Goal: Information Seeking & Learning: Learn about a topic

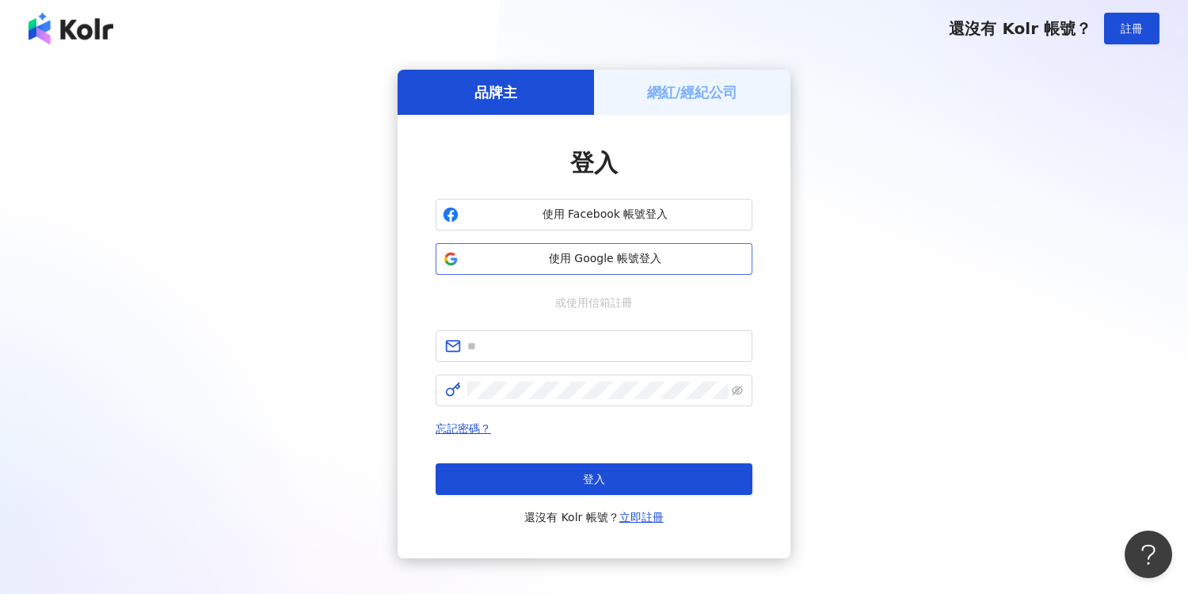
click at [593, 263] on span "使用 Google 帳號登入" at bounding box center [605, 259] width 280 height 16
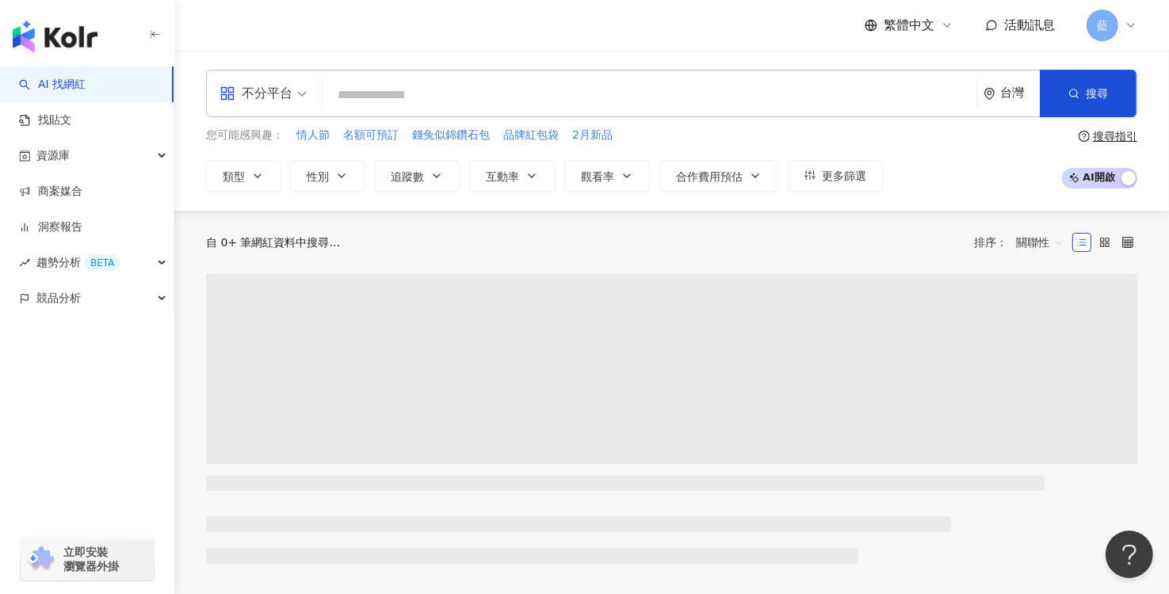
click at [306, 95] on span "不分平台" at bounding box center [262, 93] width 87 height 25
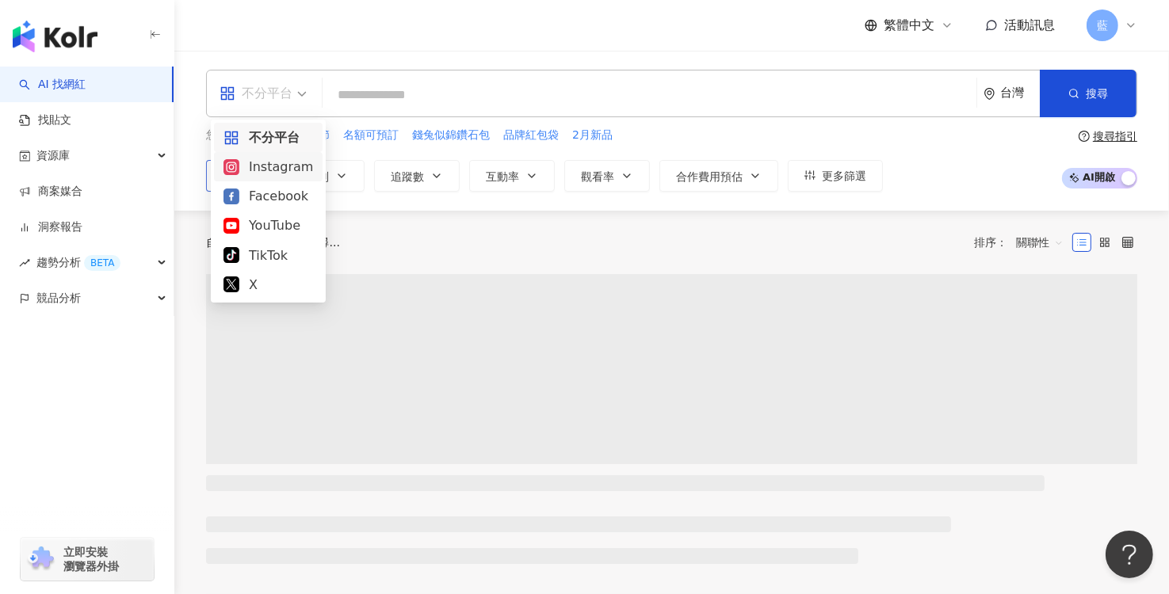
click at [266, 166] on div "Instagram" at bounding box center [268, 167] width 90 height 20
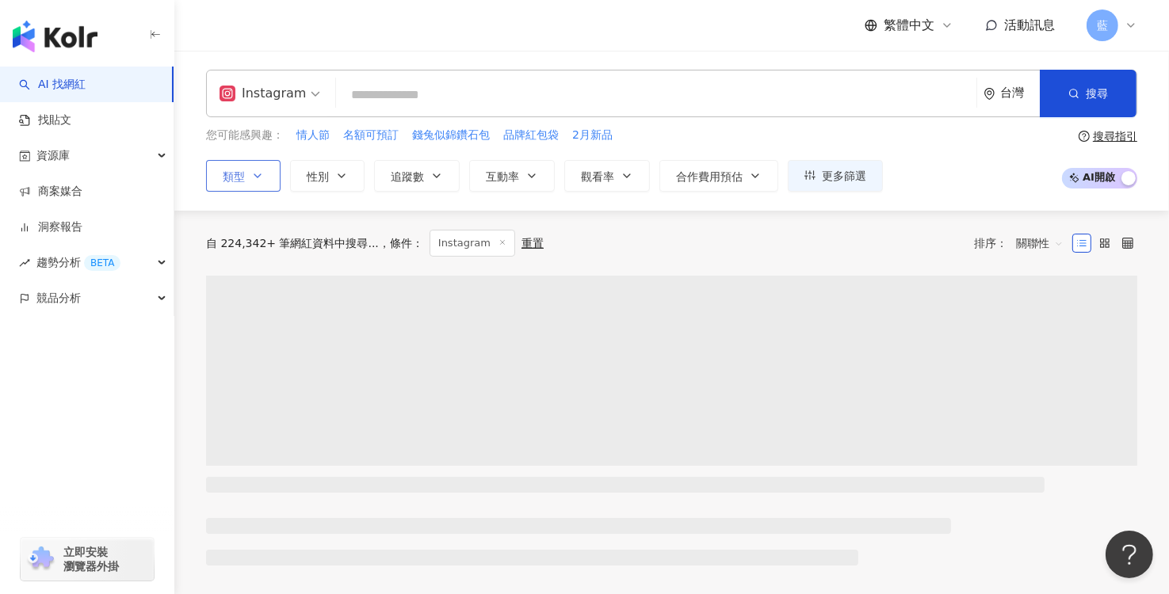
click at [262, 175] on icon "button" at bounding box center [257, 176] width 13 height 13
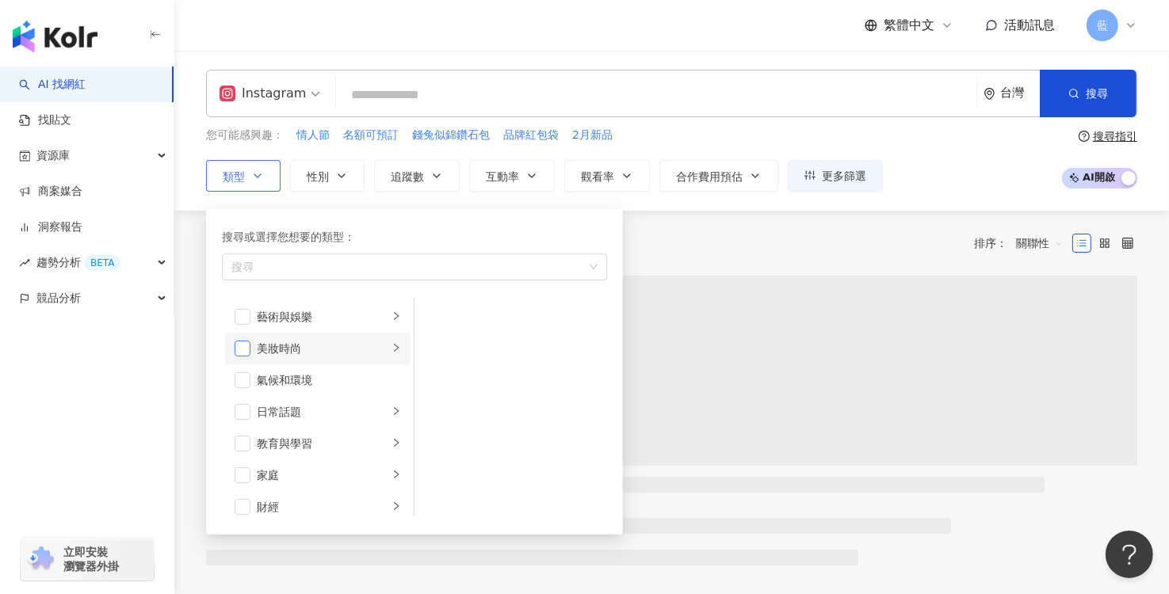
click at [242, 312] on span "button" at bounding box center [243, 317] width 16 height 16
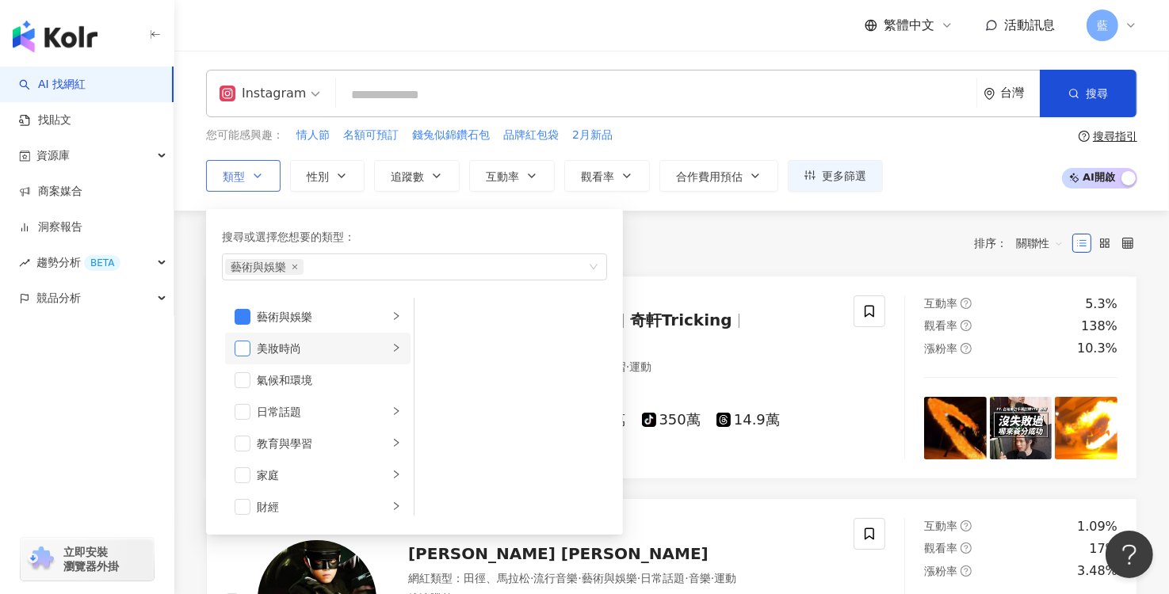
click at [241, 347] on span "button" at bounding box center [243, 349] width 16 height 16
click at [250, 409] on li "日常話題" at bounding box center [317, 412] width 185 height 32
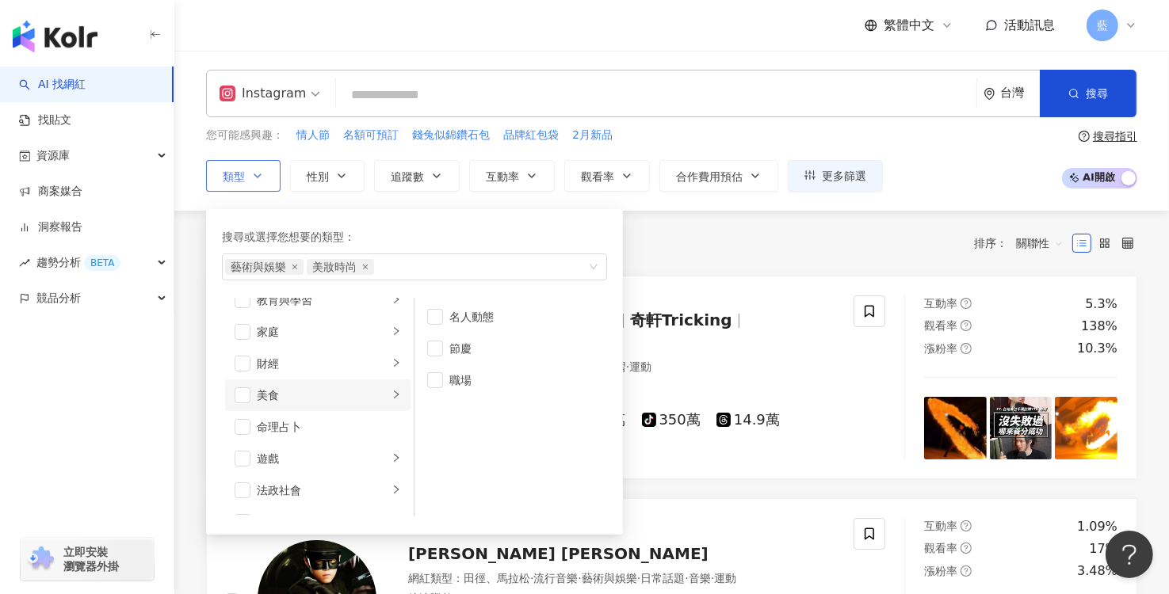
scroll to position [158, 0]
click at [238, 381] on span "button" at bounding box center [243, 380] width 16 height 16
click at [238, 400] on li "命理占卜" at bounding box center [317, 412] width 185 height 32
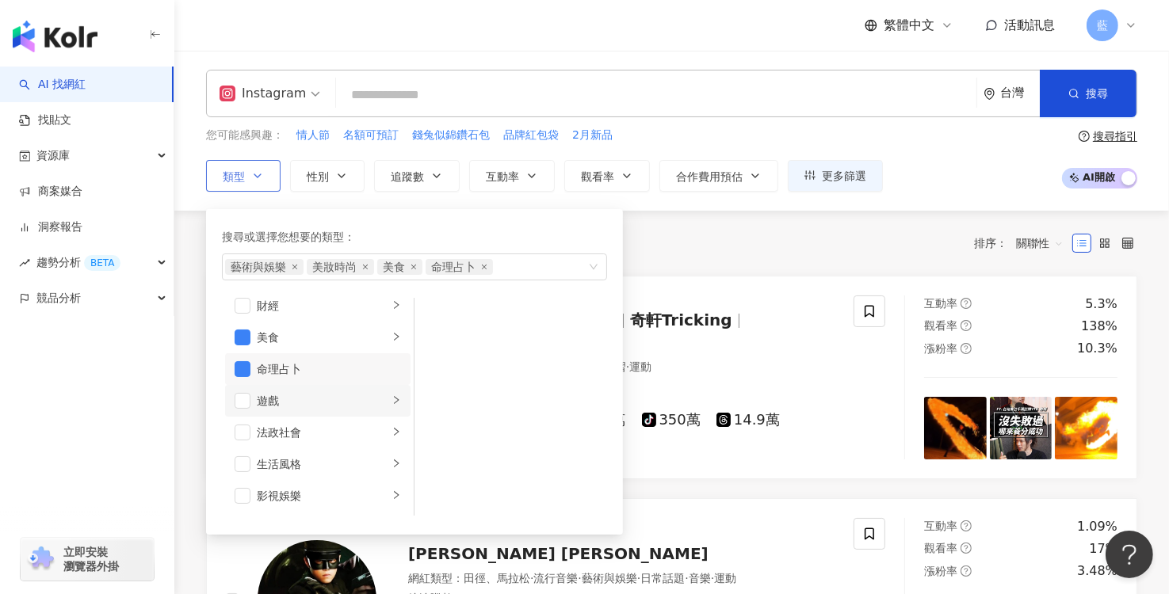
scroll to position [238, 0]
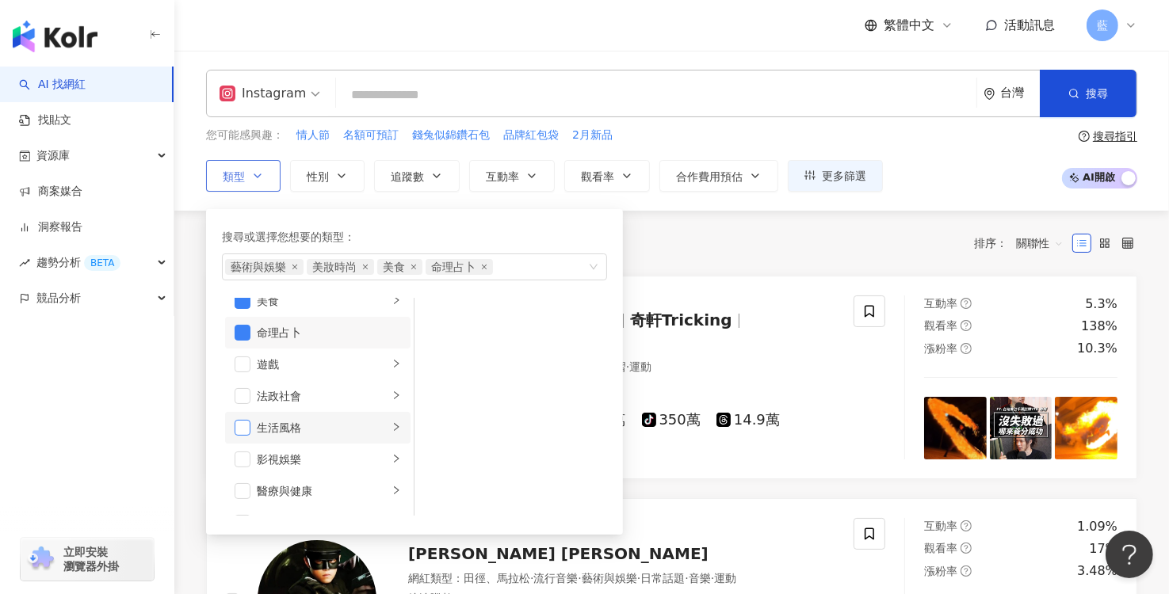
click at [237, 427] on span "button" at bounding box center [243, 428] width 16 height 16
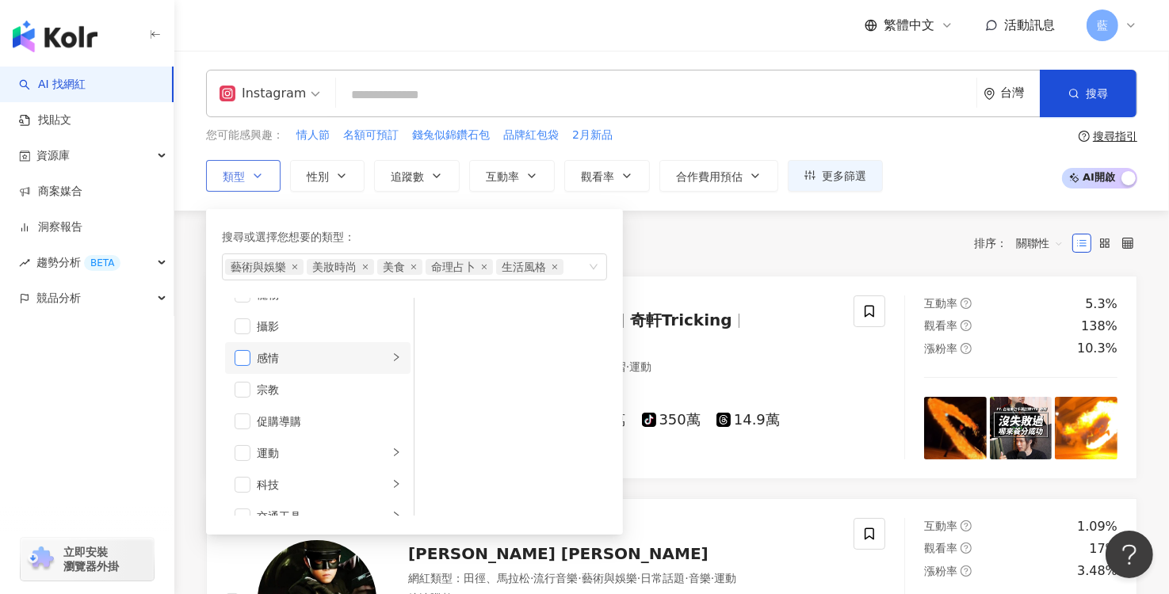
scroll to position [548, 0]
click at [235, 398] on span "button" at bounding box center [243, 403] width 16 height 16
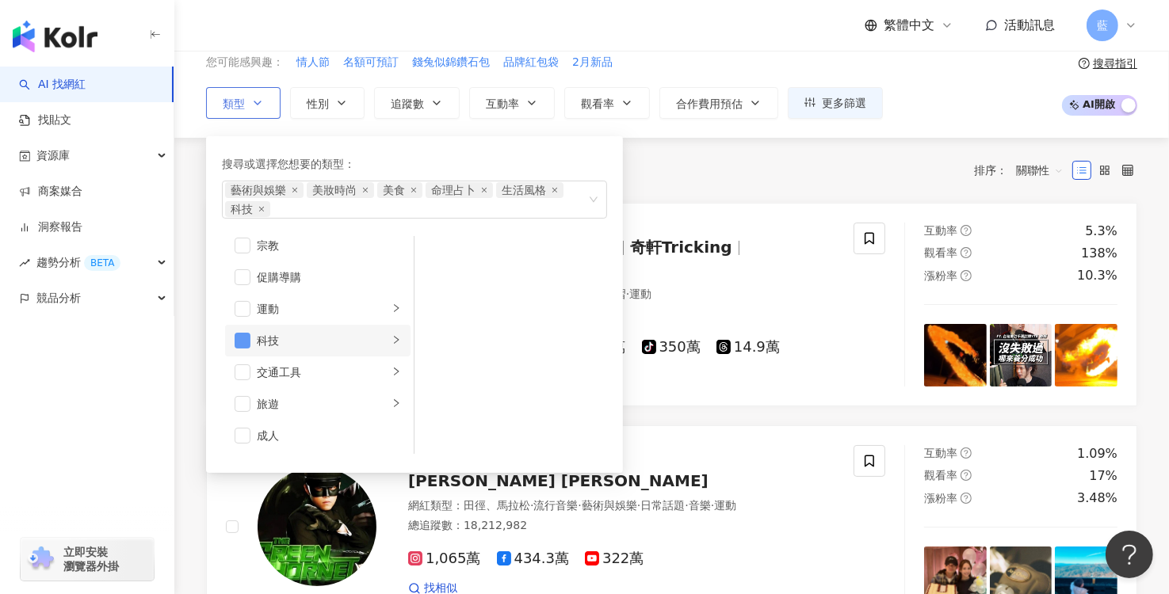
scroll to position [158, 0]
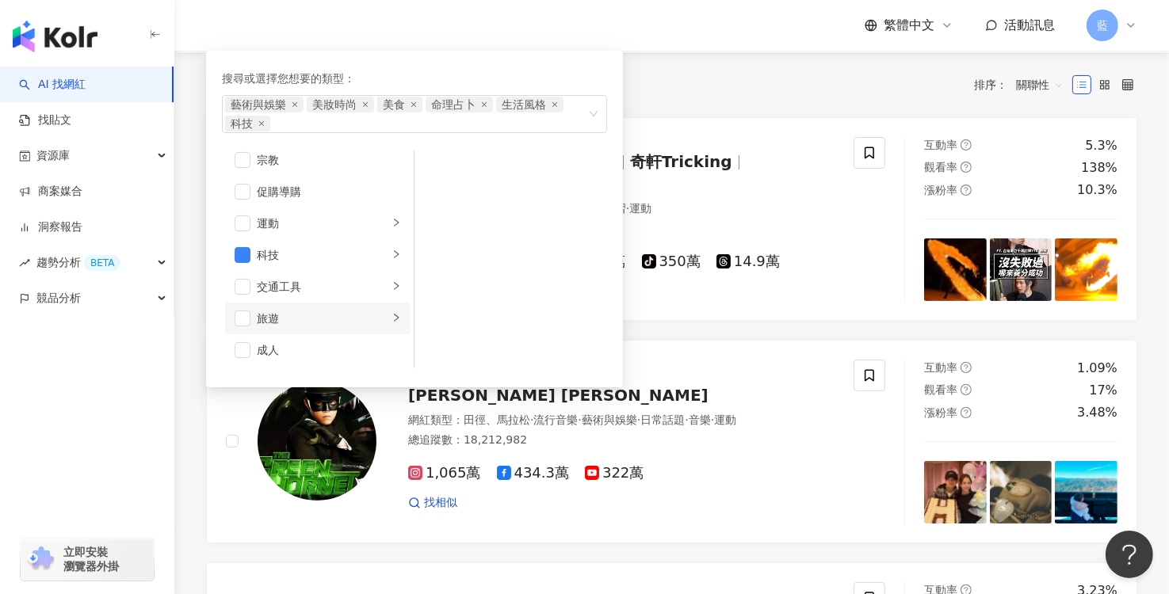
click at [231, 319] on li "旅遊" at bounding box center [317, 319] width 185 height 32
click at [245, 318] on span "button" at bounding box center [243, 319] width 16 height 16
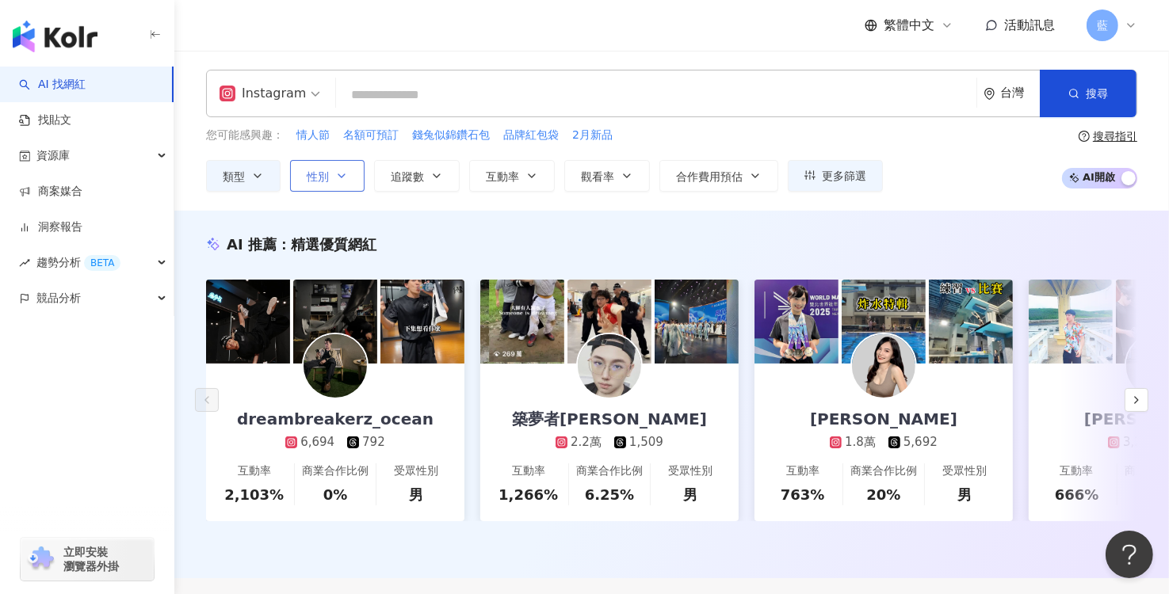
click at [349, 175] on button "性別" at bounding box center [327, 176] width 74 height 32
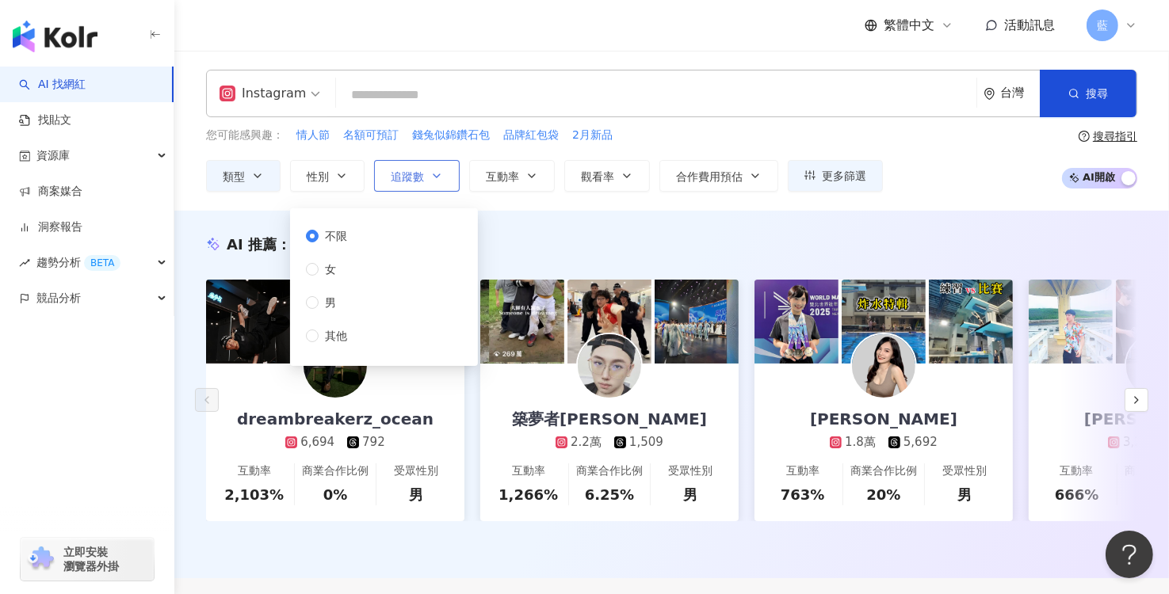
click at [421, 170] on span "追蹤數" at bounding box center [407, 176] width 33 height 13
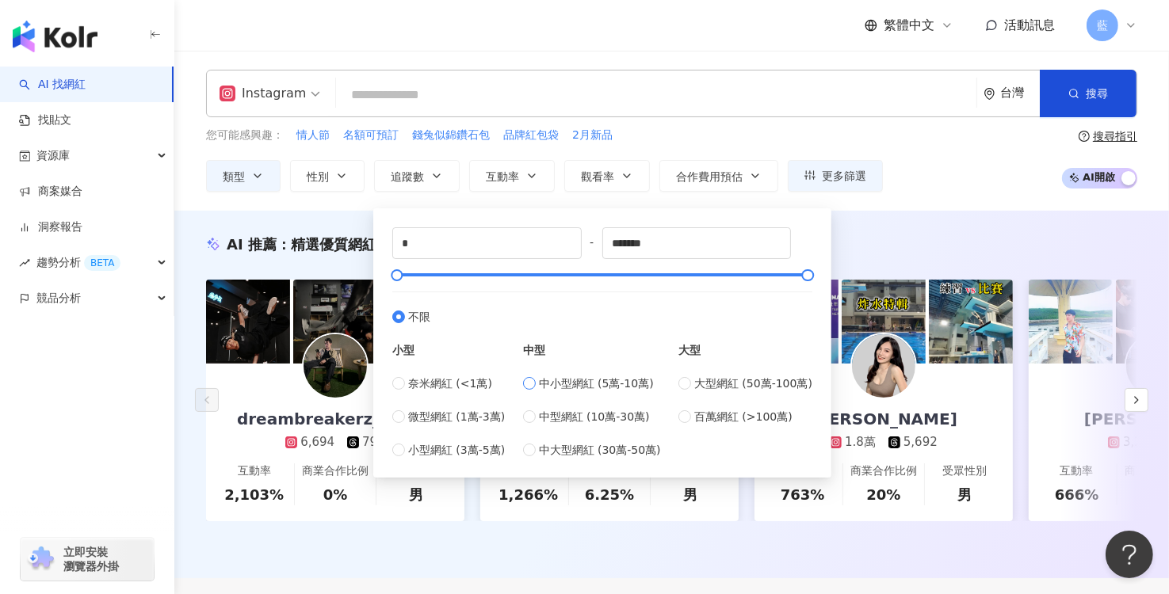
click at [603, 387] on span "中小型網紅 (5萬-10萬)" at bounding box center [596, 383] width 115 height 17
type input "*****"
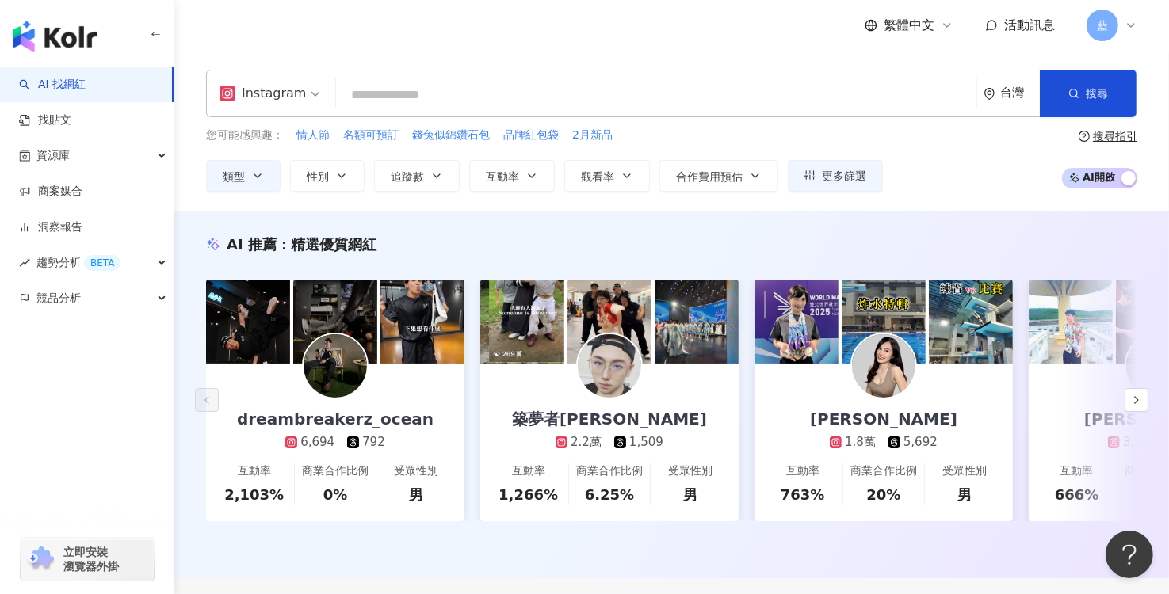
click at [1017, 181] on div "您可能感興趣： 情人節 名額可預訂 錢兔似錦鑽石包 品牌紅包袋 2月新品 類型 性別 追蹤數 互動率 觀看率 合作費用預估 更多篩選 不限 女 男 其他 **…" at bounding box center [671, 159] width 931 height 65
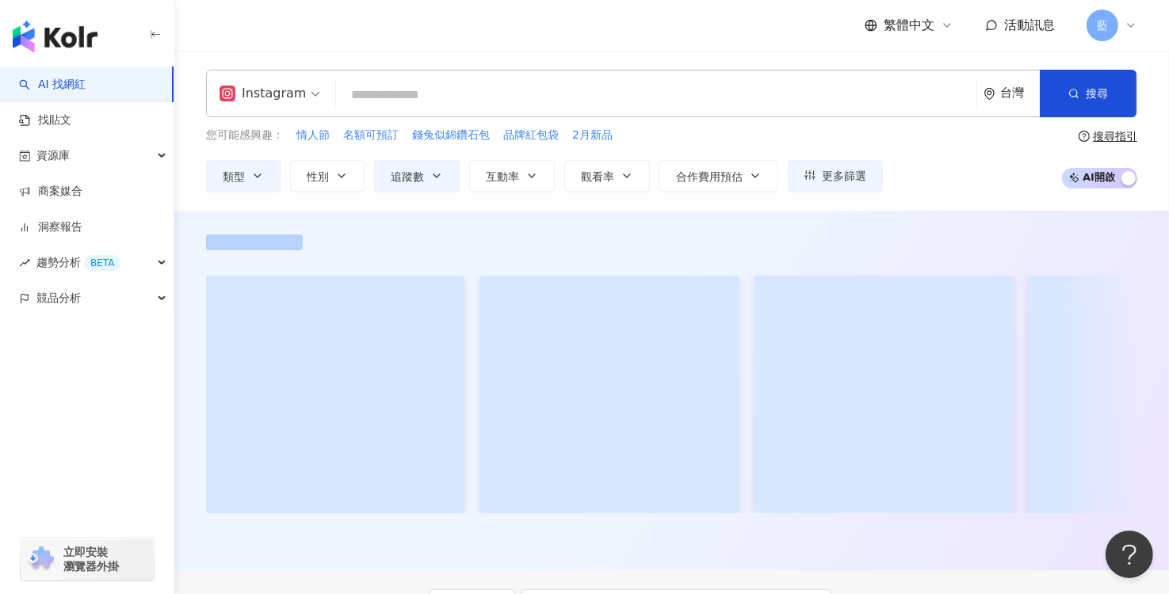
click at [1006, 93] on div "台灣" at bounding box center [1020, 92] width 40 height 13
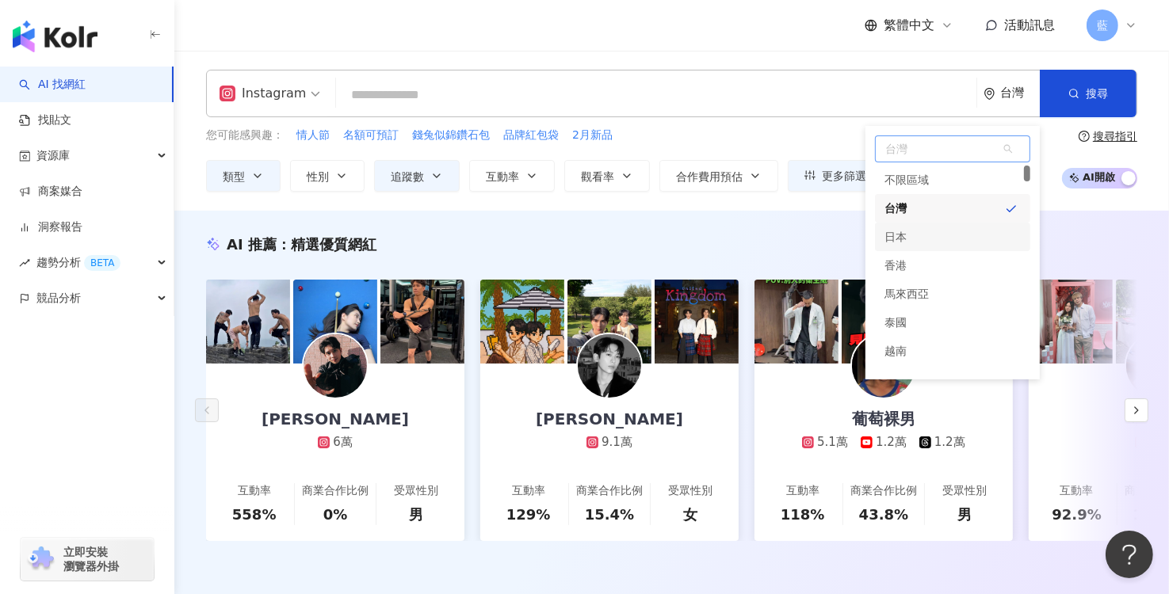
click at [887, 237] on div "日本" at bounding box center [895, 237] width 22 height 29
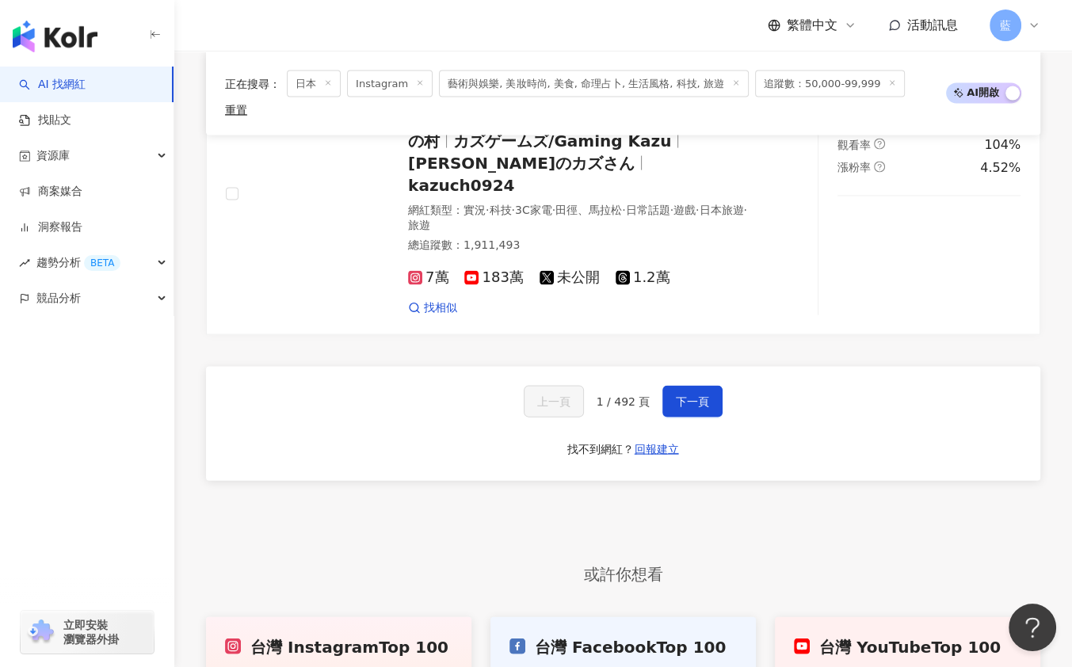
scroll to position [3098, 0]
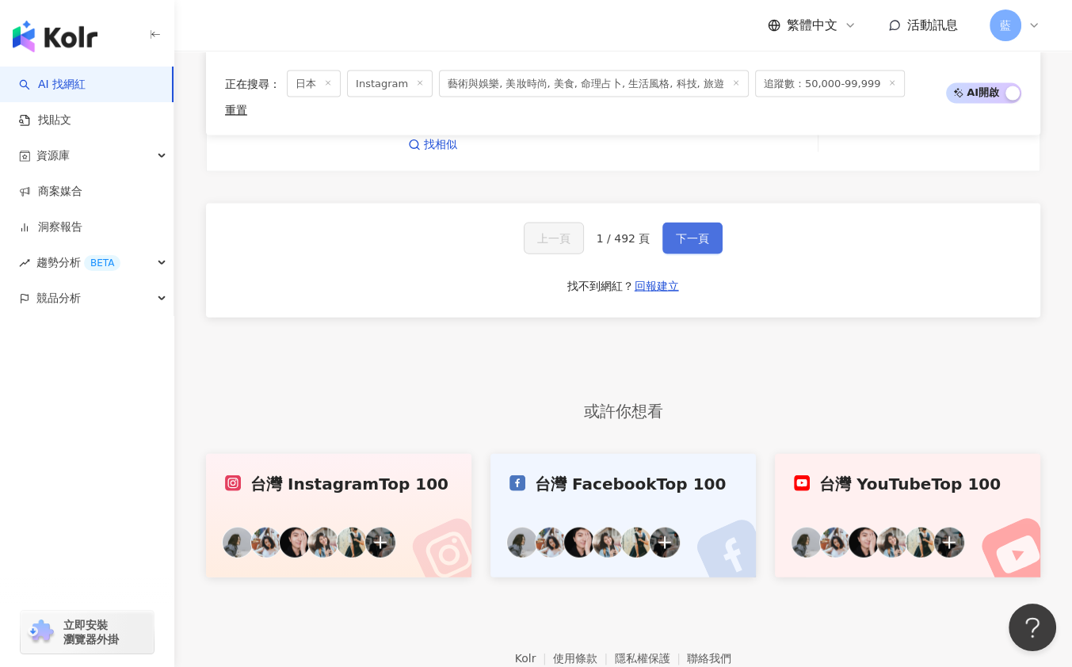
click at [688, 232] on span "下一頁" at bounding box center [692, 238] width 33 height 13
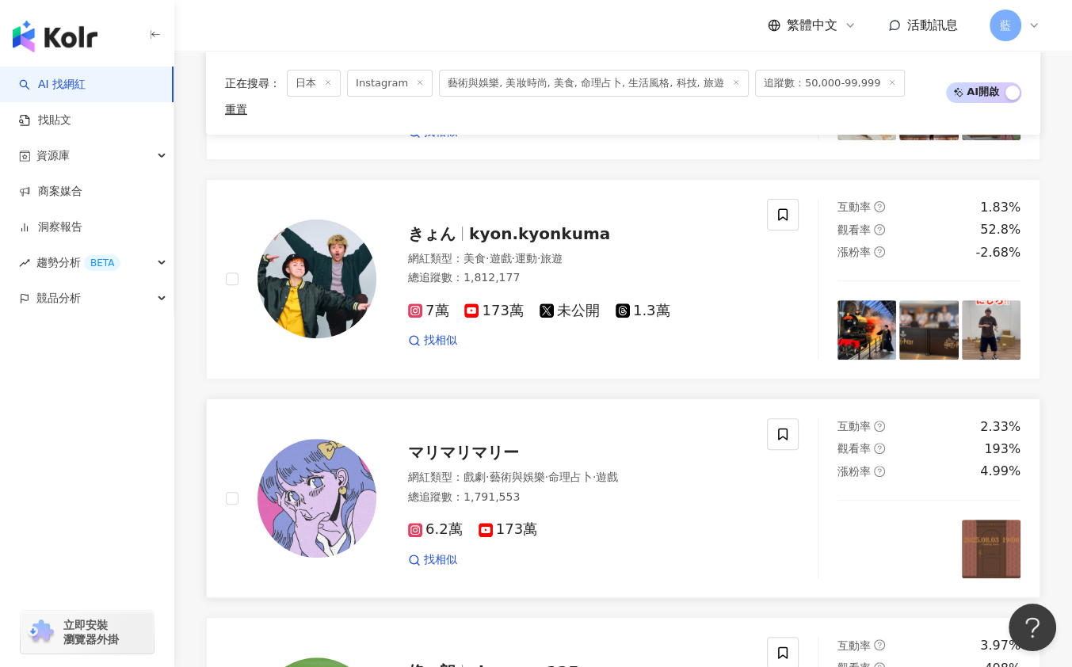
scroll to position [564, 0]
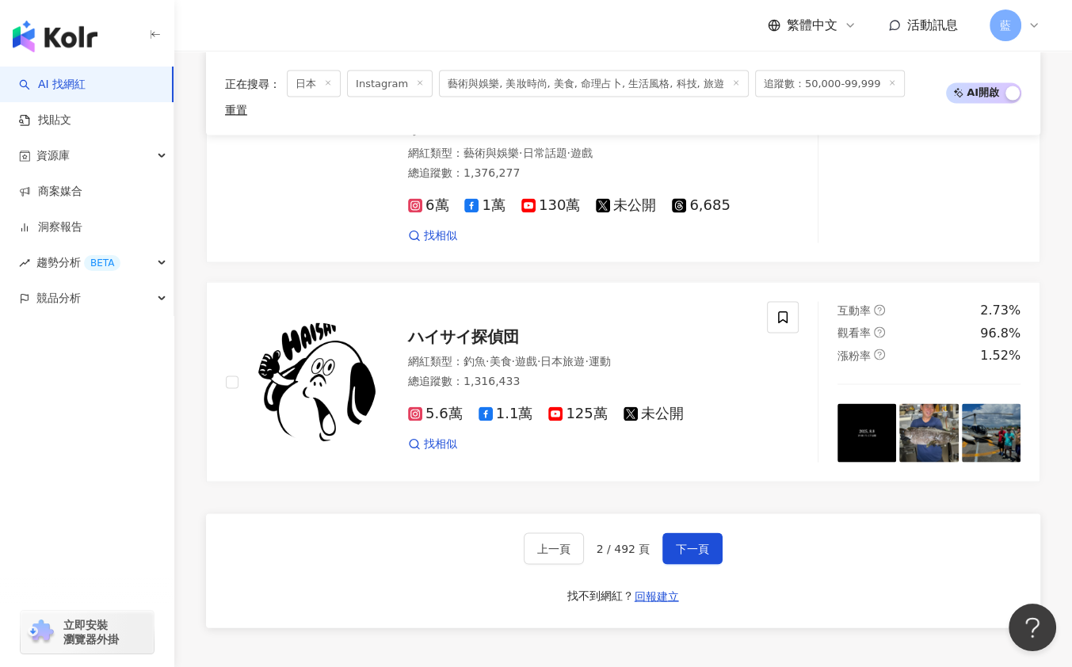
scroll to position [2782, 0]
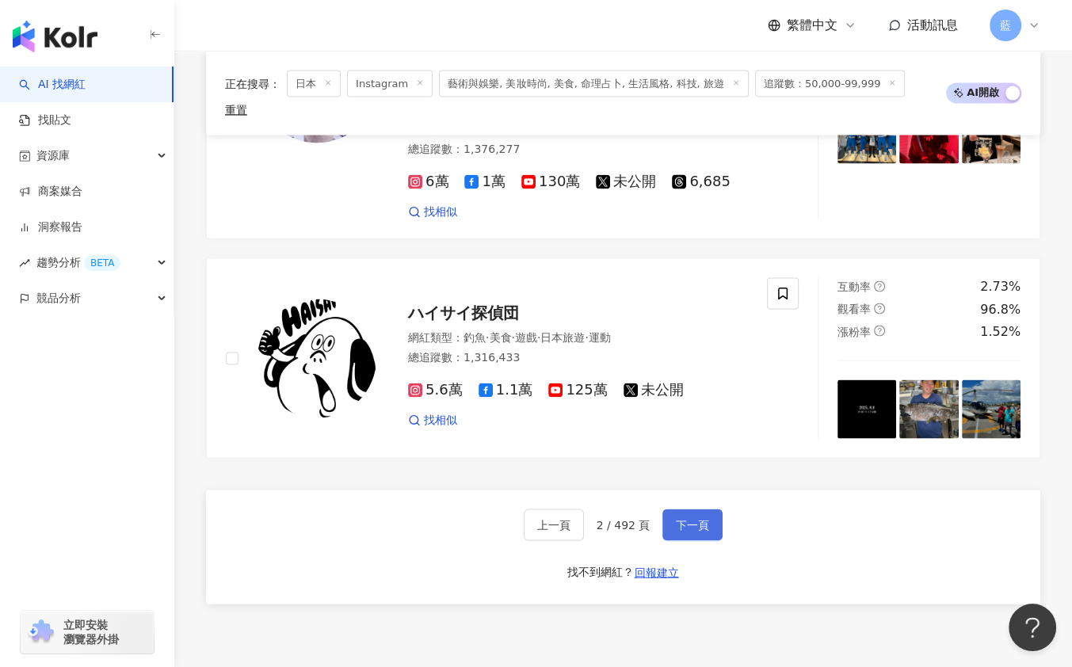
click at [698, 519] on span "下一頁" at bounding box center [692, 525] width 33 height 13
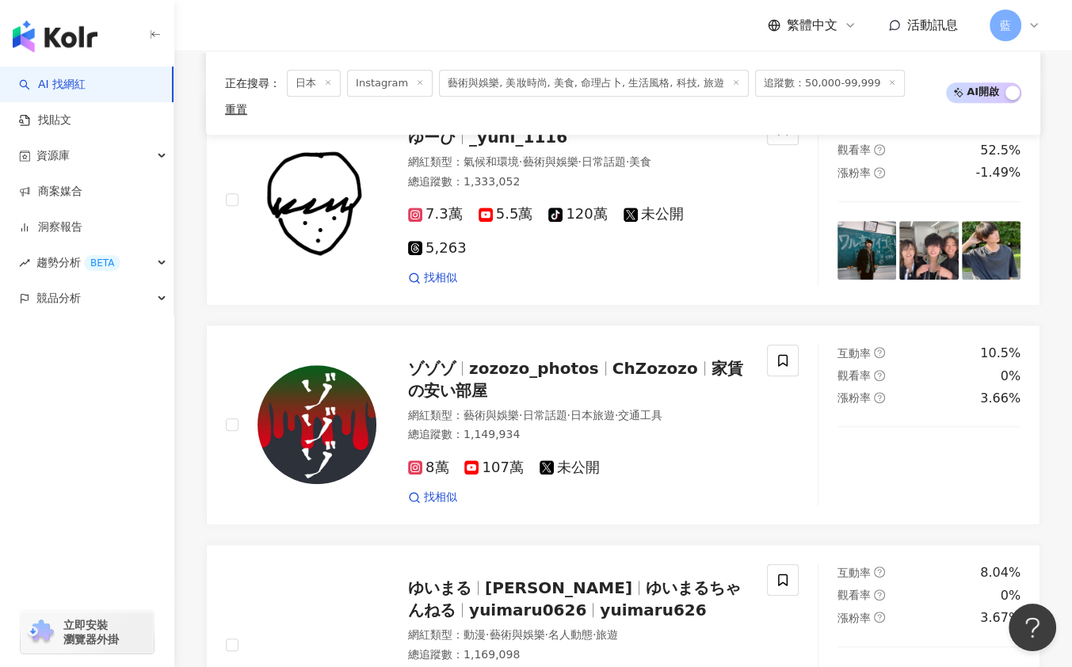
scroll to position [2759, 0]
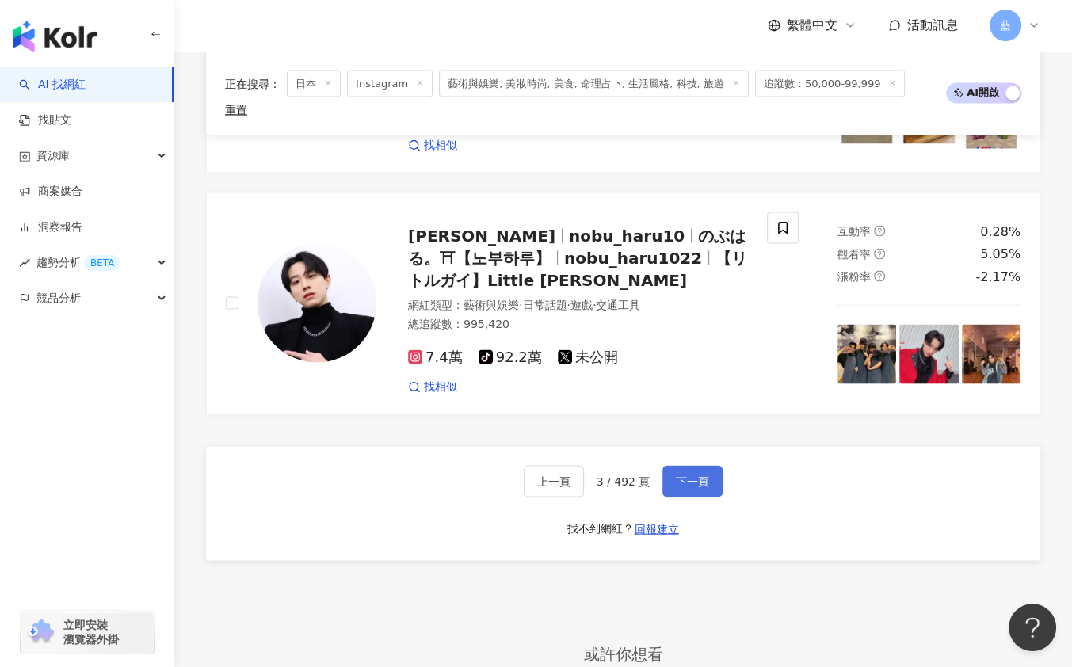
click at [683, 475] on span "下一頁" at bounding box center [692, 481] width 33 height 13
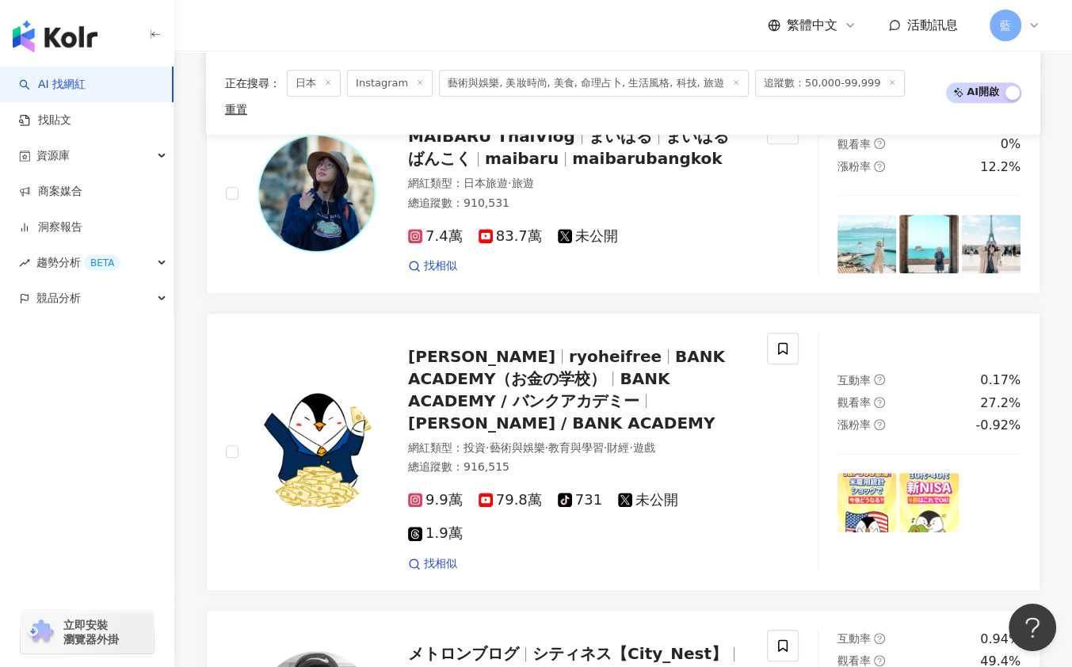
scroll to position [2672, 0]
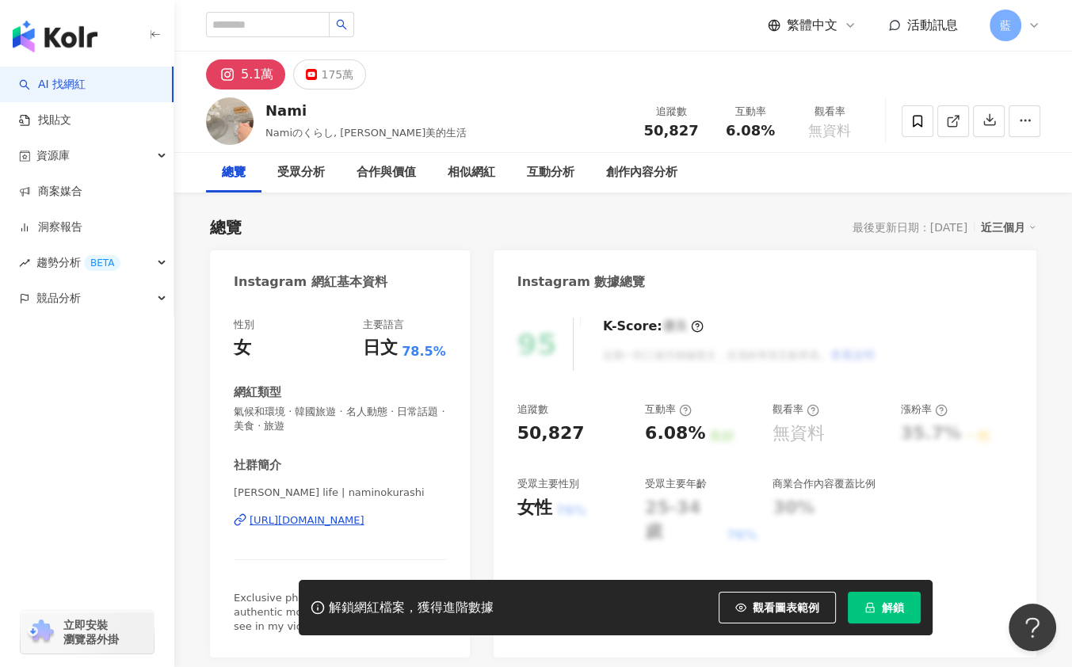
click at [327, 521] on div "https://www.instagram.com/naminokurashi/" at bounding box center [307, 520] width 115 height 14
drag, startPoint x: 235, startPoint y: 275, endPoint x: 463, endPoint y: 514, distance: 330.6
click at [463, 514] on div "Instagram 網紅基本資料 性別 女 主要語言 日文 78.5% 網紅類型 氣候和環境 · 韓國旅遊 · 名人動態 · 日常話題 · 美食 · 旅遊 社…" at bounding box center [340, 453] width 260 height 407
copy div "Instagram 網紅基本資料 性別 女 主要語言 日文 78.5% 網紅類型 氣候和環境 · 韓國旅遊 · 名人動態 · 日常話題 · 美食 · 旅遊 社…"
click at [925, 505] on div "追蹤數 50,827 互動率 6.08% 良好 觀看率 無資料 漲粉率 35.7% 一般 受眾主要性別 女性 76% 受眾主要年齡 25-34 歲 76% 商…" at bounding box center [764, 473] width 495 height 142
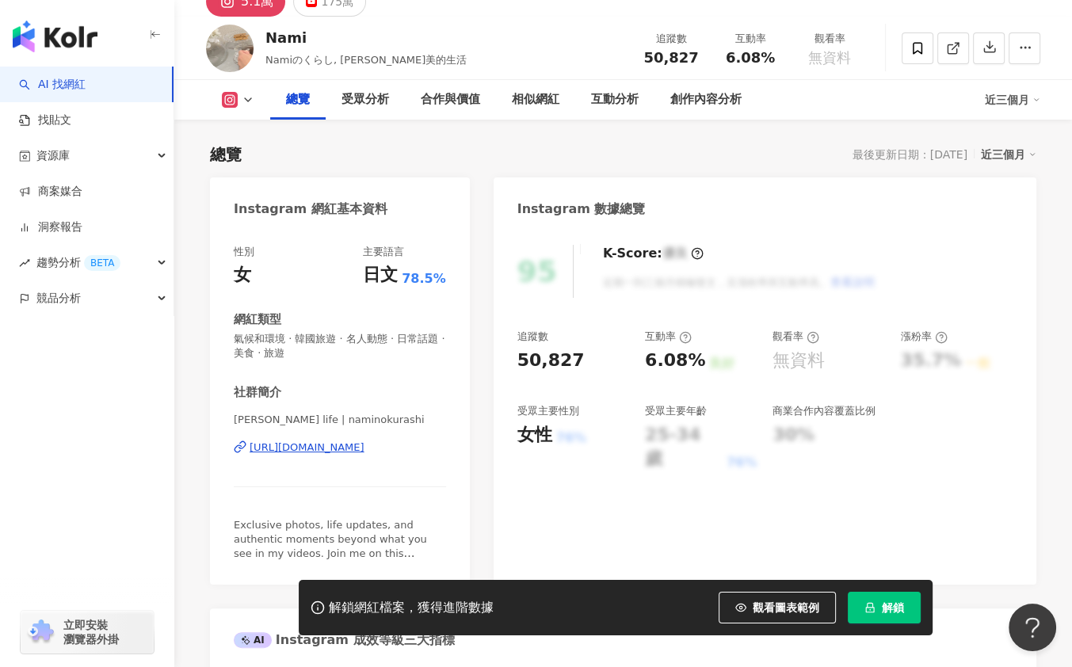
scroll to position [158, 0]
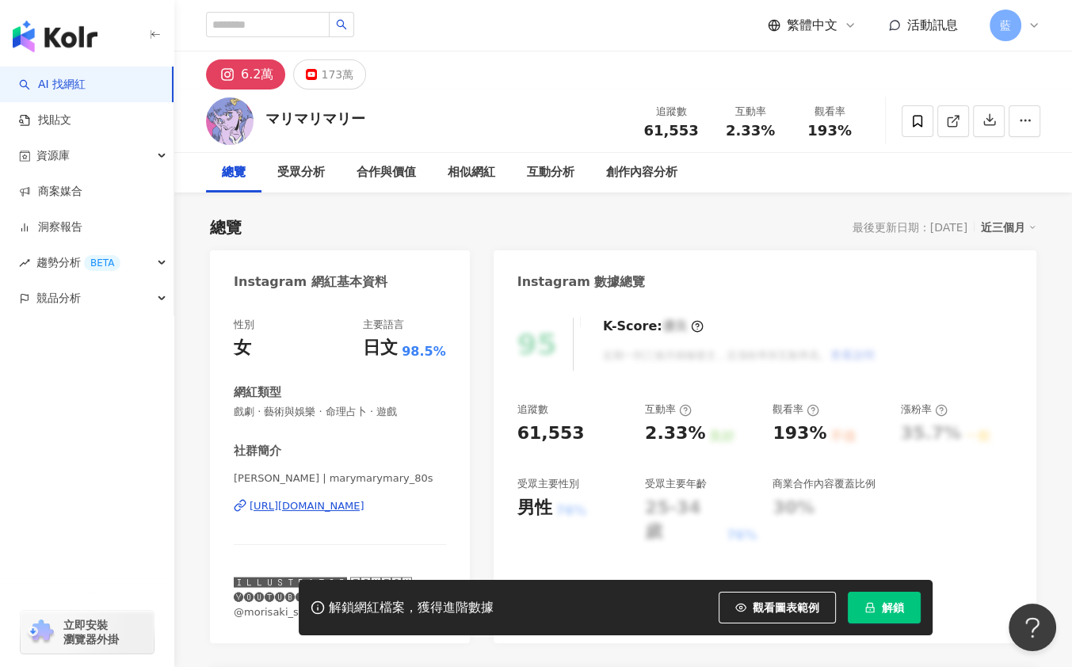
click at [312, 505] on div "[URL][DOMAIN_NAME]" at bounding box center [307, 506] width 115 height 14
